Goal: Transaction & Acquisition: Obtain resource

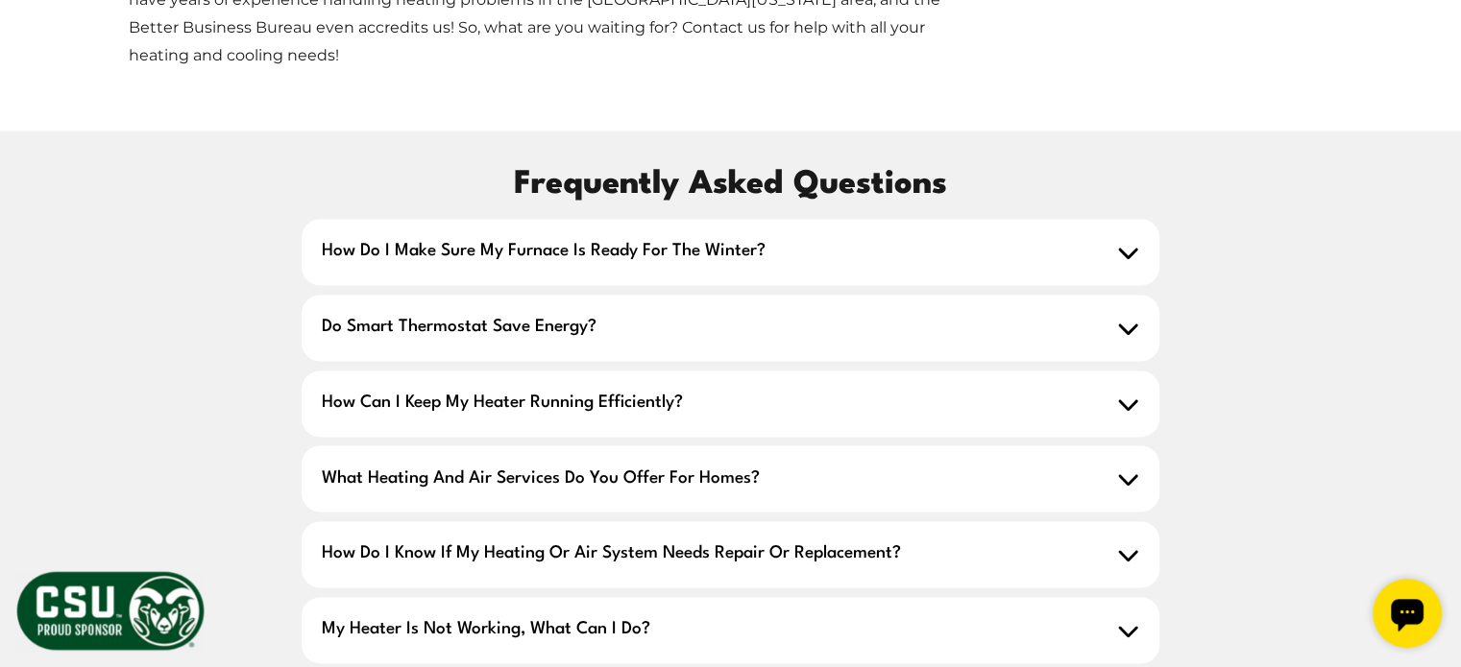
scroll to position [2670, 0]
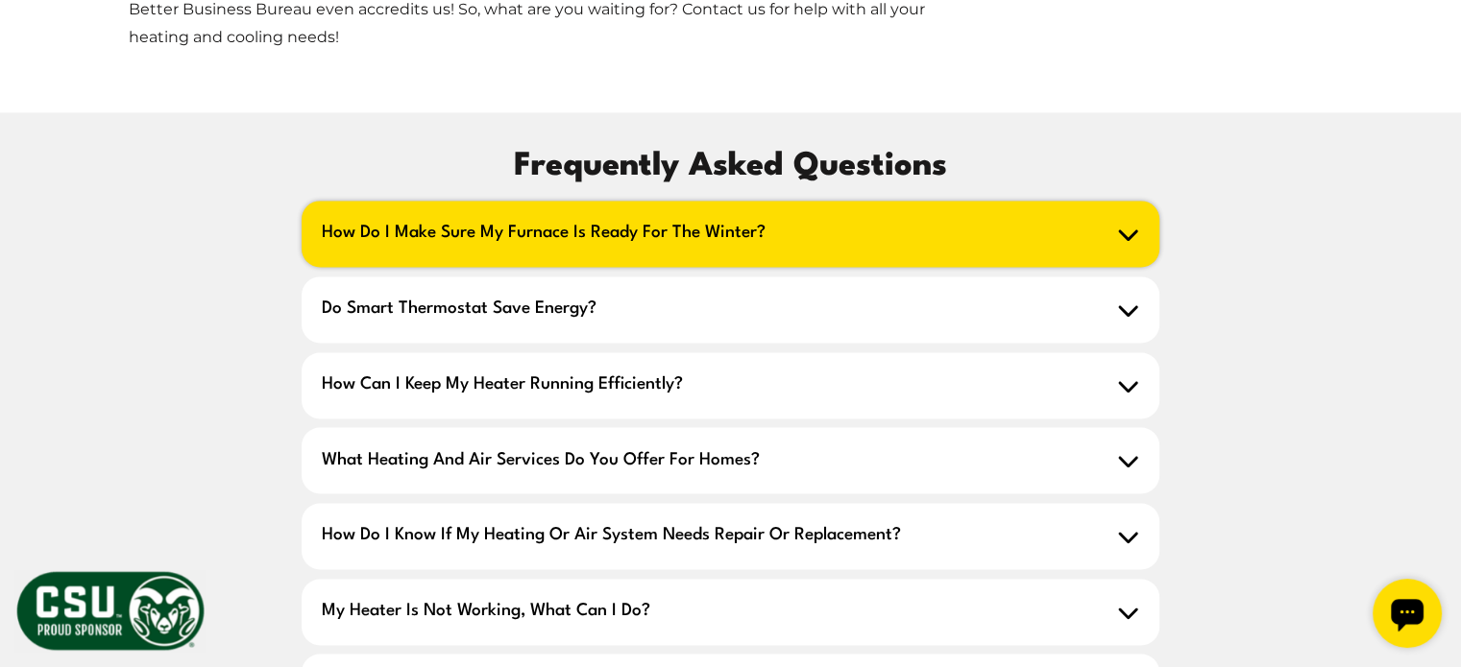
click at [1129, 223] on icon at bounding box center [1128, 234] width 22 height 22
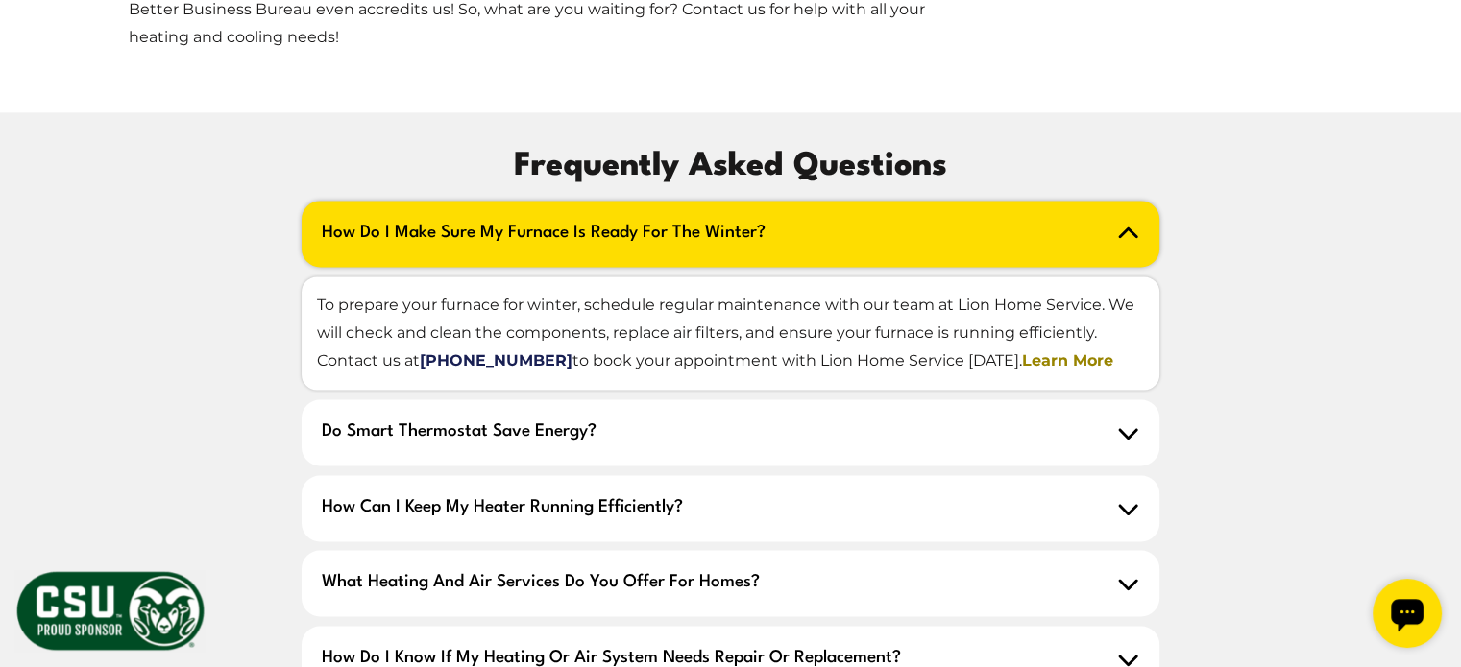
click at [1064, 351] on link "Learn More" at bounding box center [1067, 360] width 91 height 18
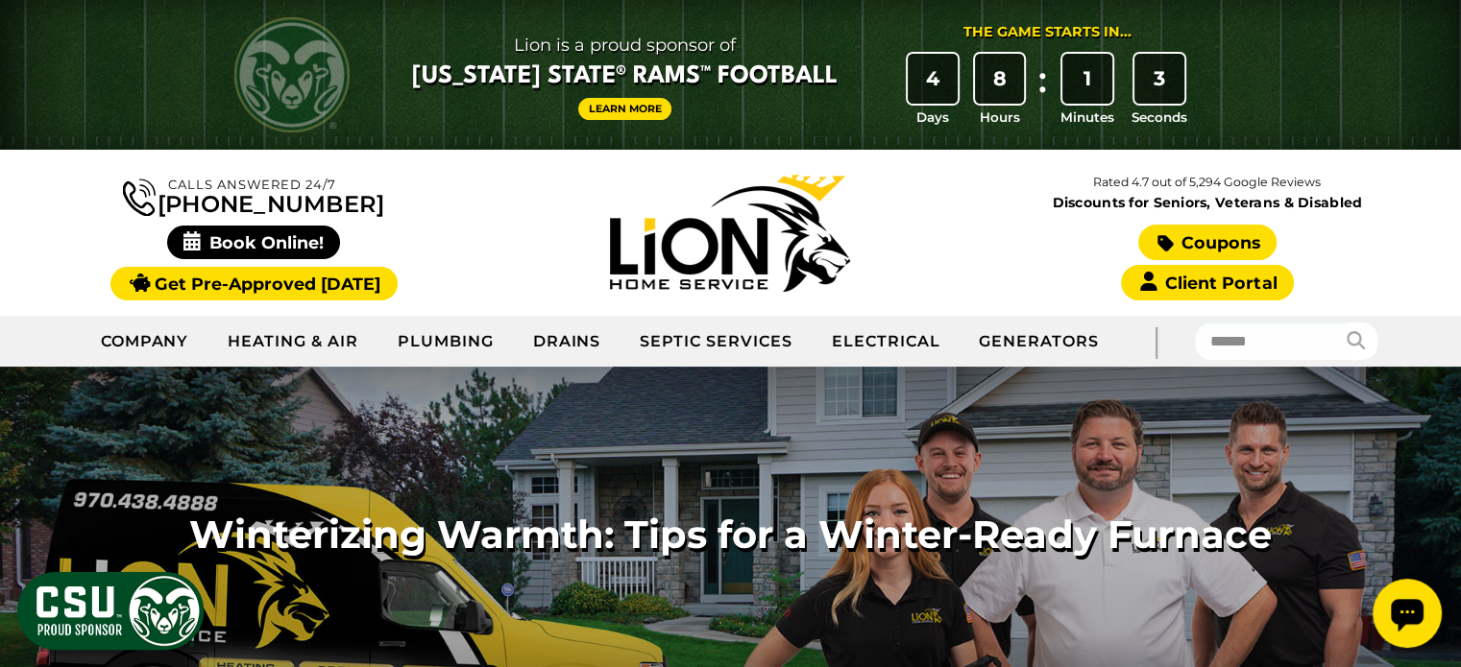
click at [1218, 235] on link "Coupons" at bounding box center [1207, 243] width 138 height 36
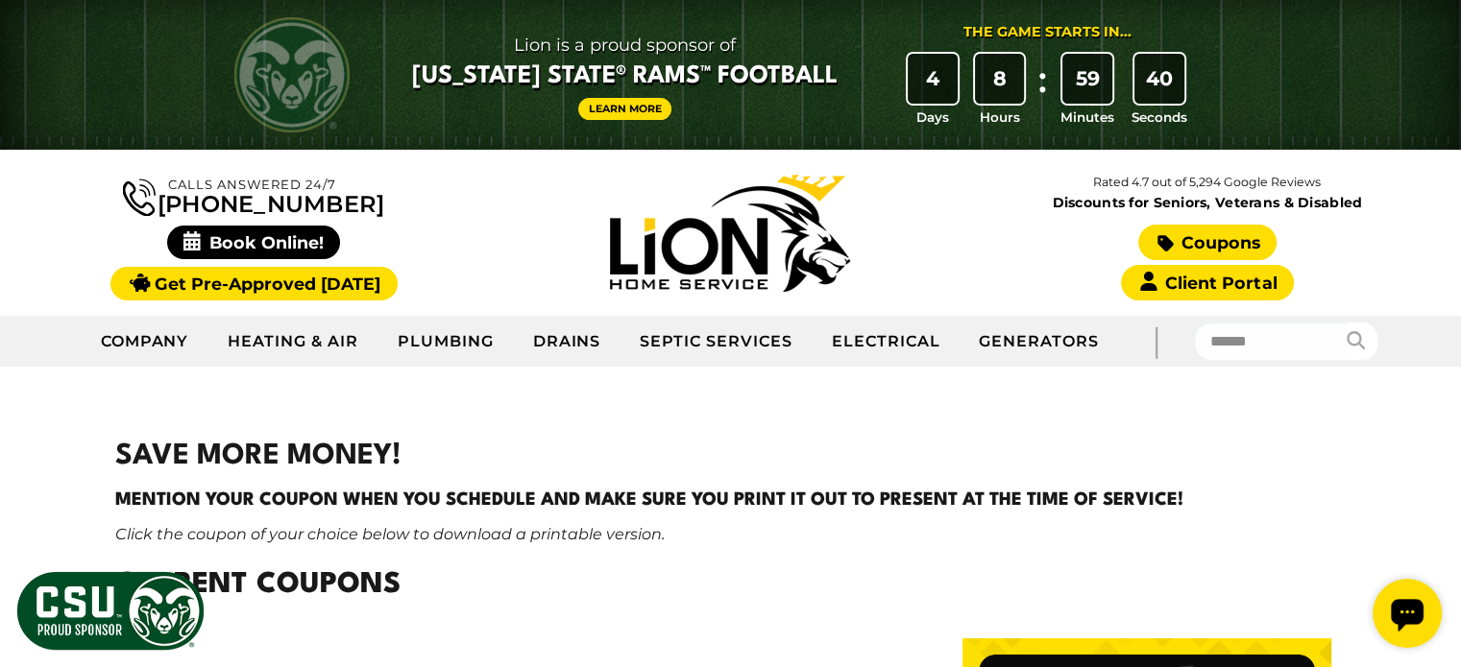
click at [1179, 234] on link "Coupons" at bounding box center [1207, 243] width 138 height 36
